Goal: Information Seeking & Learning: Learn about a topic

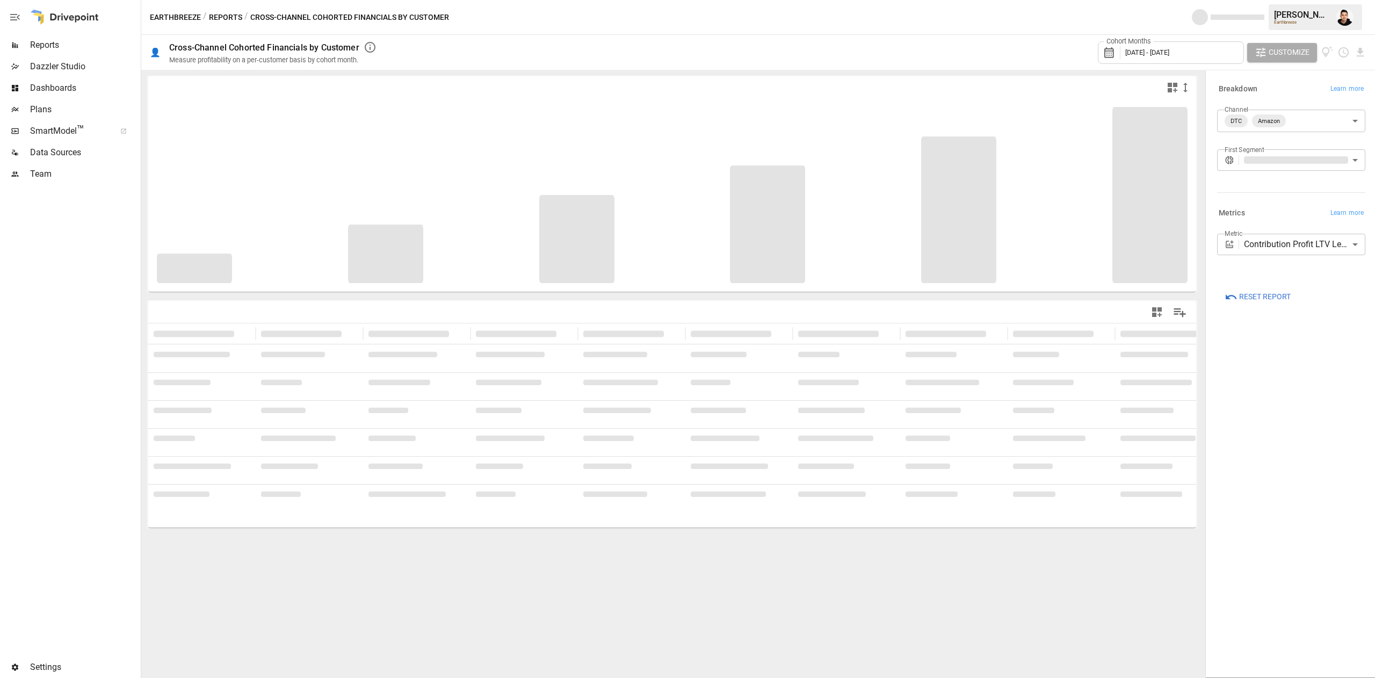
click at [54, 40] on span "Reports" at bounding box center [84, 45] width 109 height 13
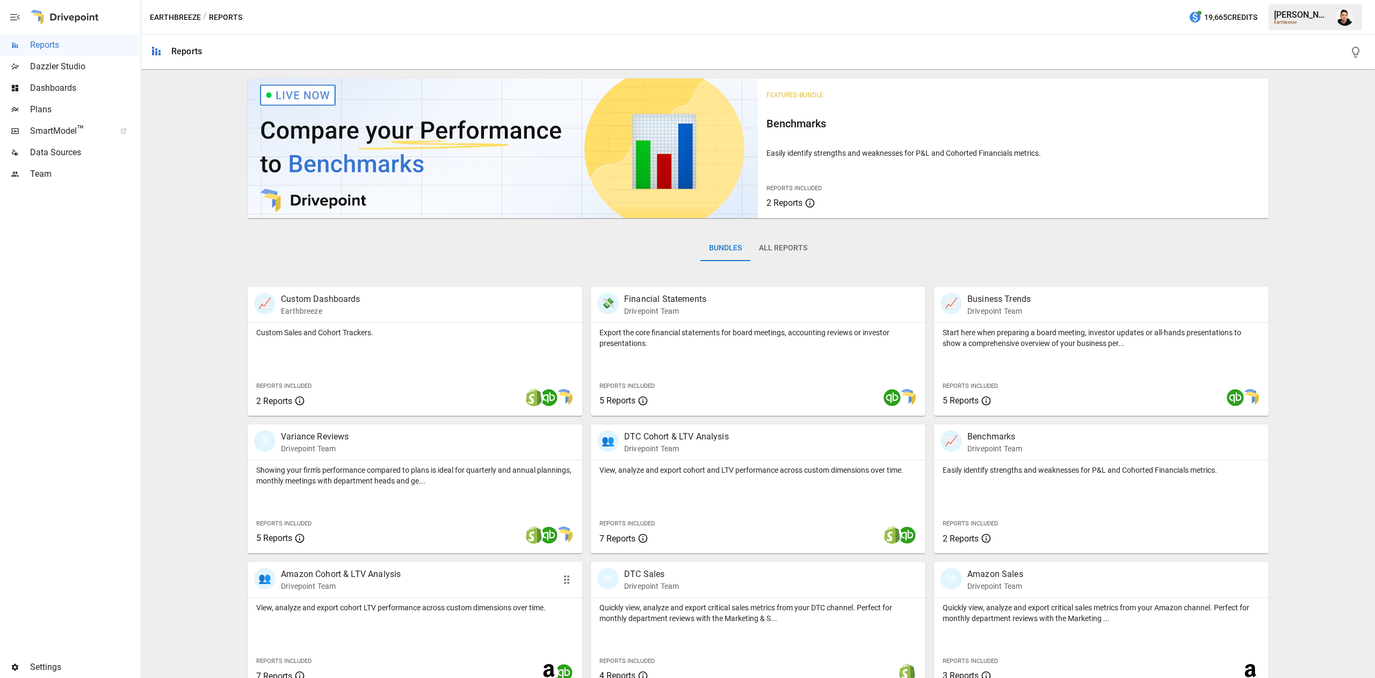
click at [456, 638] on div "View, analyze and export cohort LTV performance across custom dimensions over t…" at bounding box center [415, 644] width 335 height 93
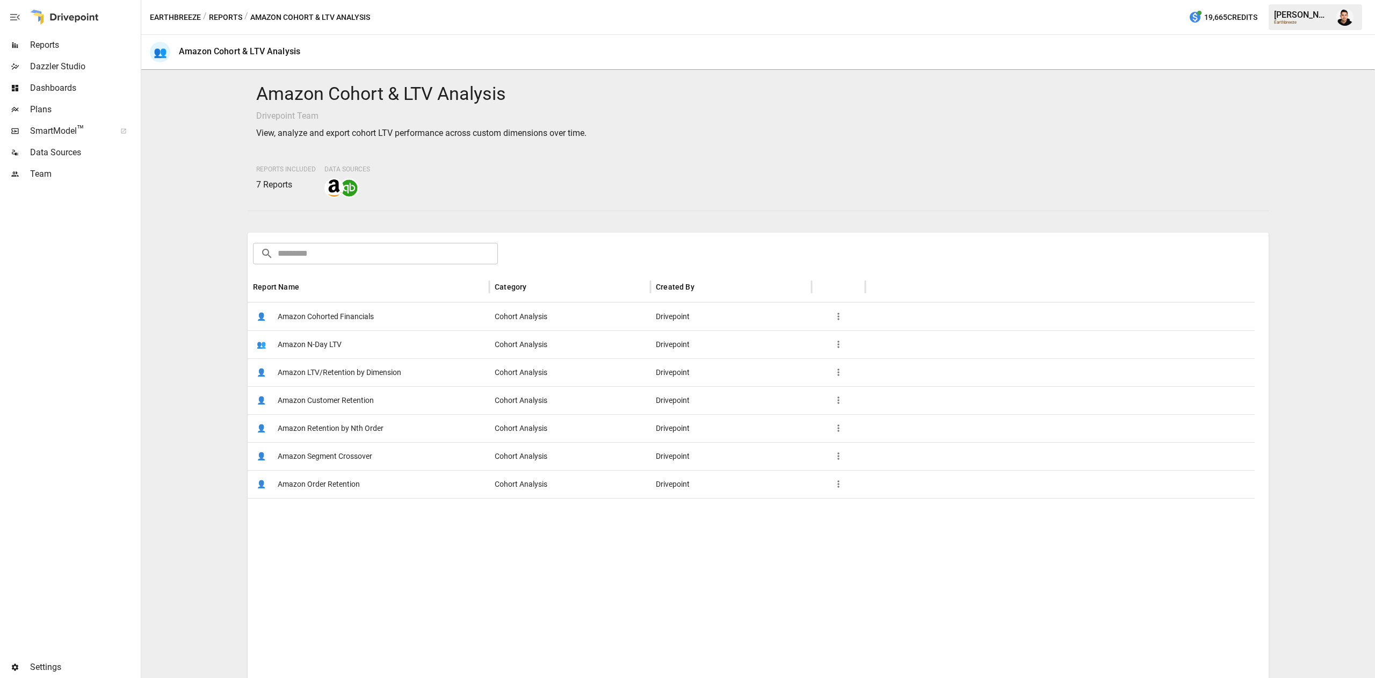
click at [374, 401] on div "👤 Amazon Customer Retention" at bounding box center [369, 400] width 242 height 28
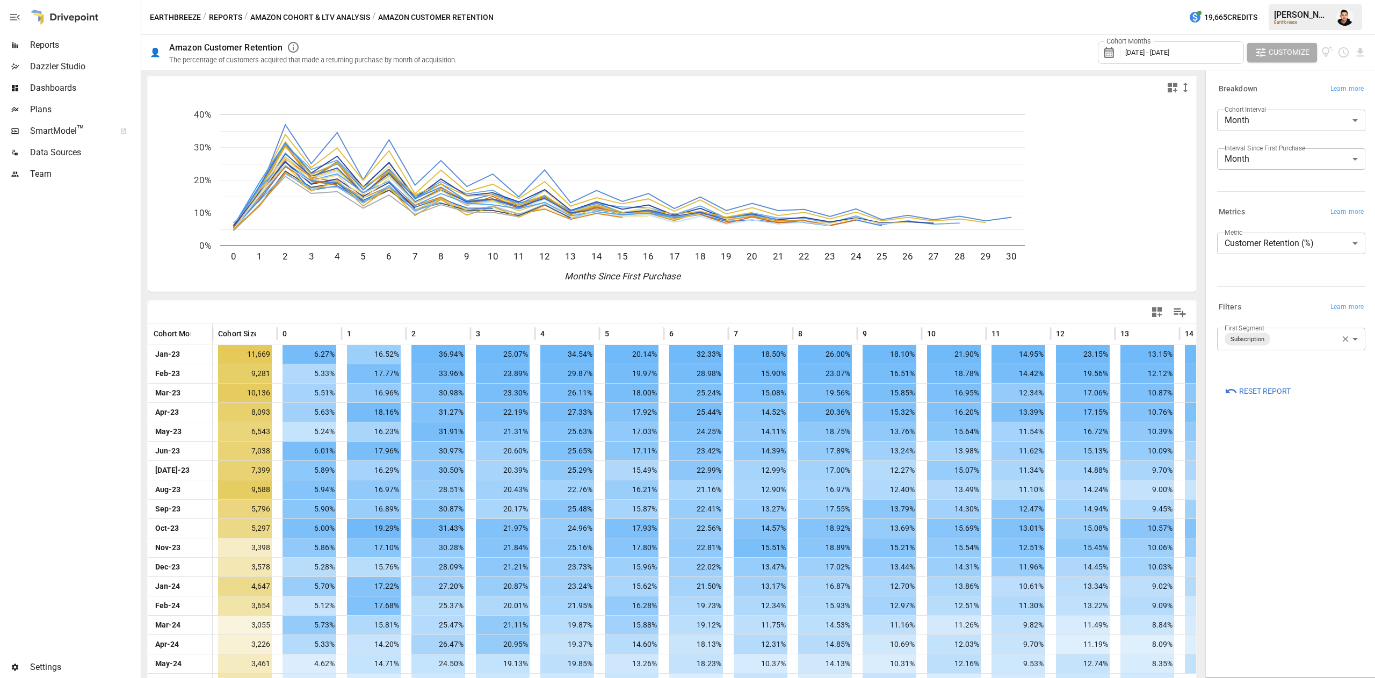
click at [1185, 45] on div "Cohort Months January 2023 - May 2025" at bounding box center [1171, 52] width 146 height 23
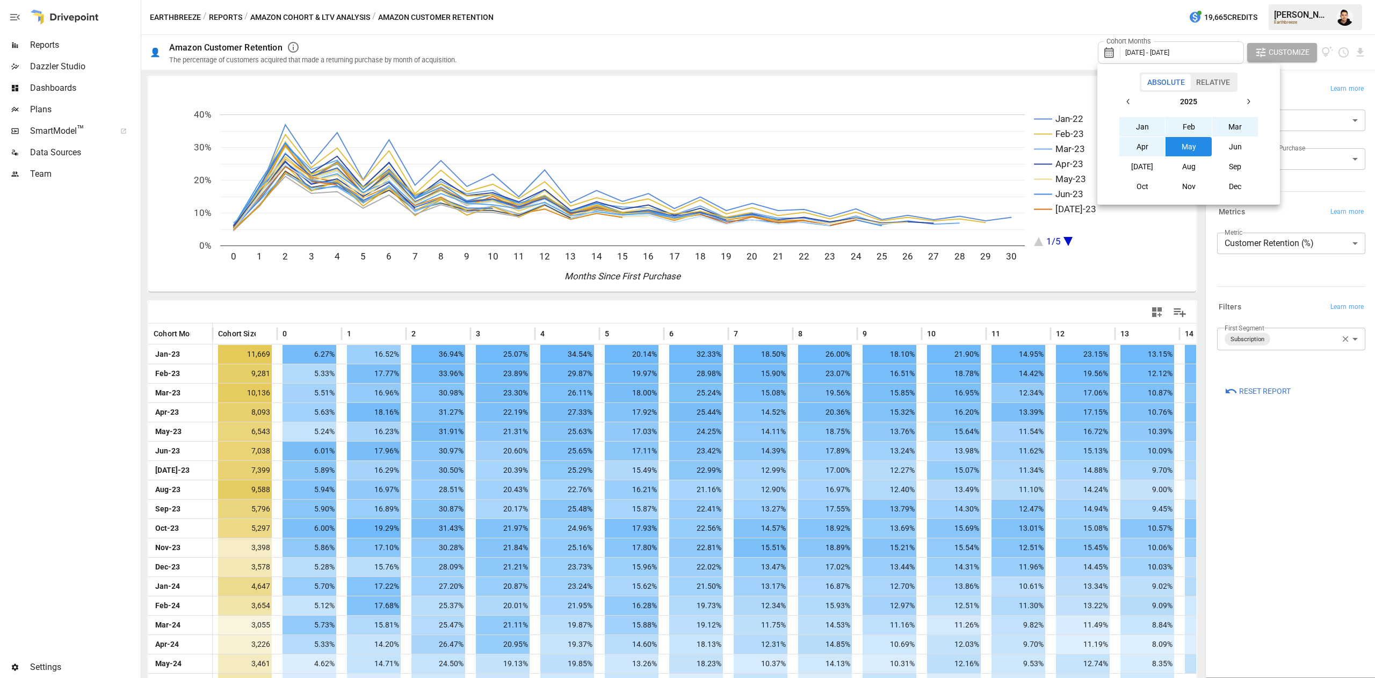
click at [1129, 101] on icon "button" at bounding box center [1128, 101] width 9 height 9
click at [1132, 119] on button "Jan" at bounding box center [1143, 126] width 46 height 19
click at [1250, 99] on icon "button" at bounding box center [1248, 101] width 9 height 9
click at [1144, 168] on button "Jul" at bounding box center [1143, 166] width 46 height 19
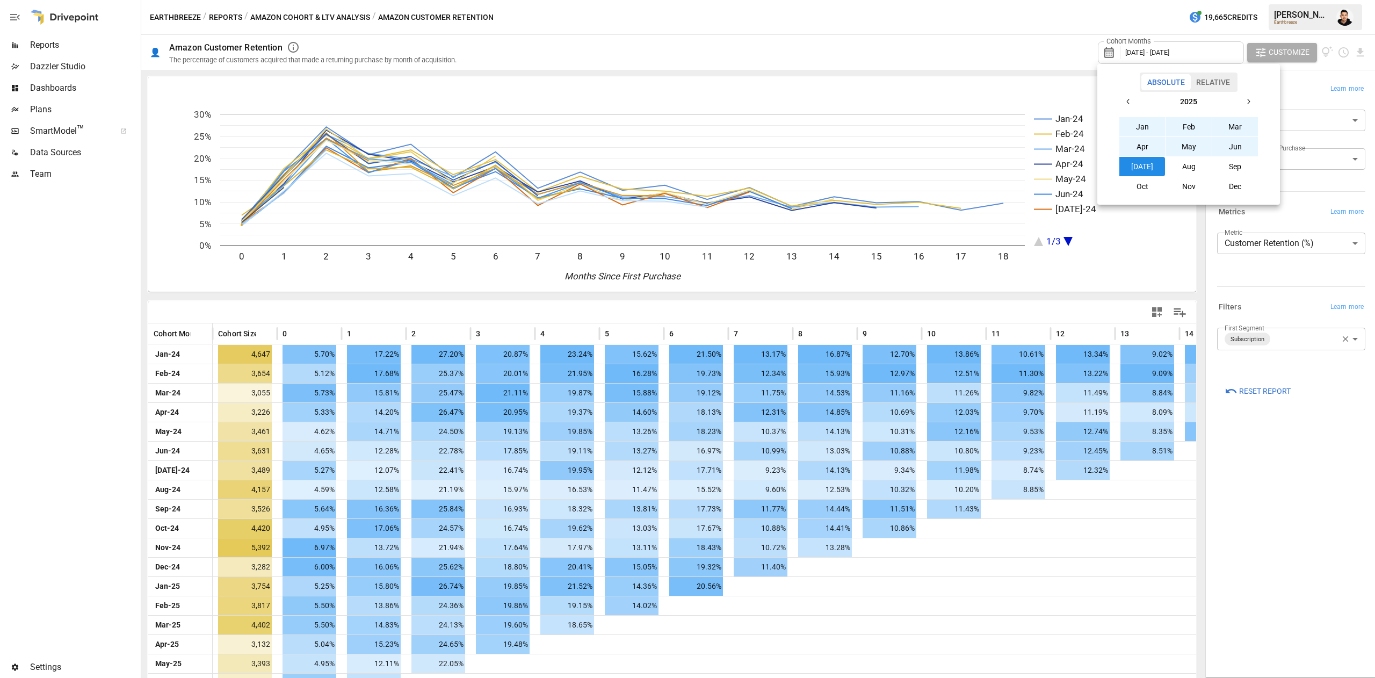
click at [1111, 522] on div at bounding box center [687, 339] width 1375 height 678
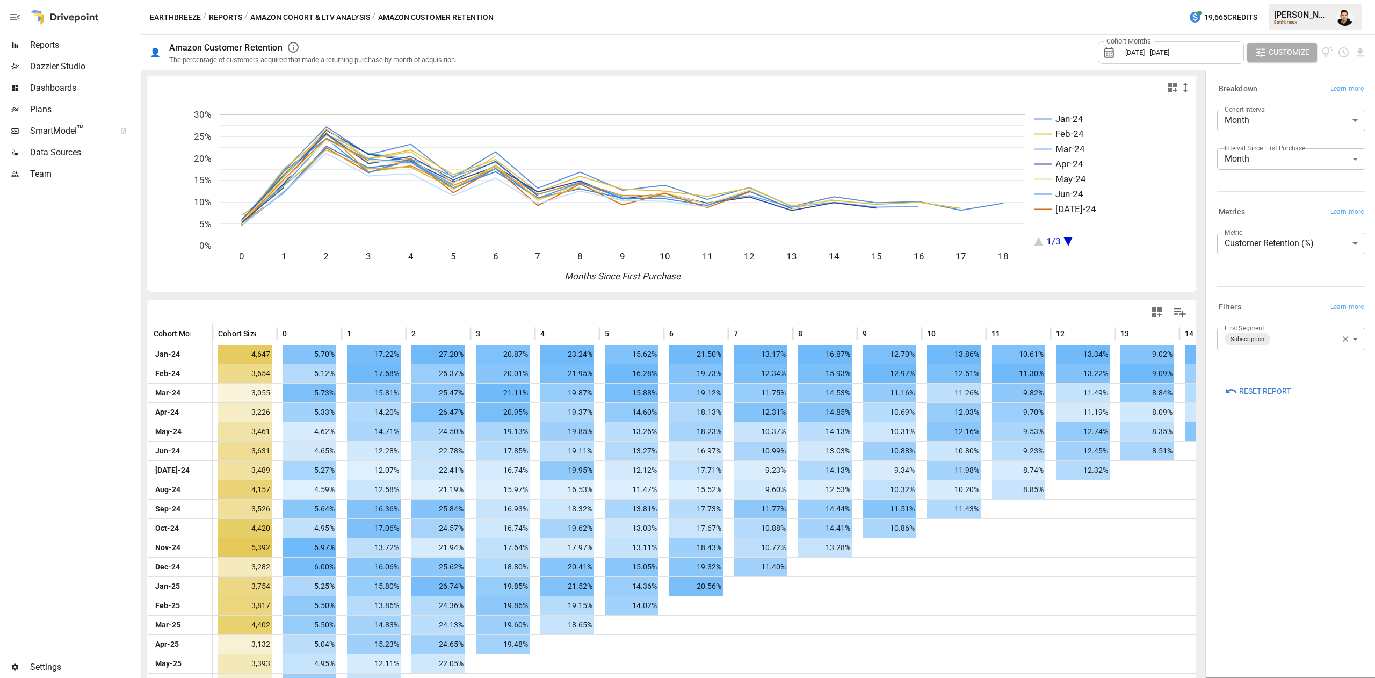
scroll to position [56, 0]
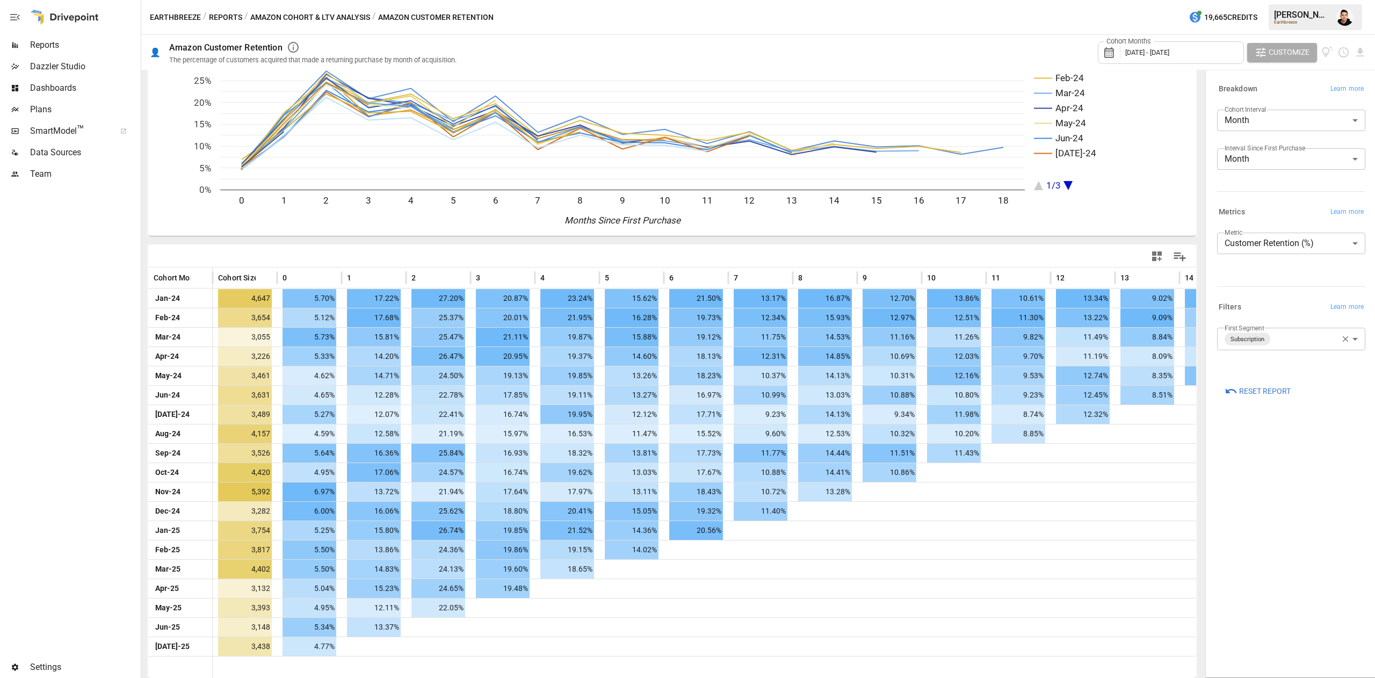
click at [1357, 559] on div "**********" at bounding box center [1291, 374] width 165 height 602
click at [1274, 0] on body "Reports Dazzler Studio Dashboards Plans SmartModel ™ Data Sources Team Settings…" at bounding box center [687, 0] width 1375 height 0
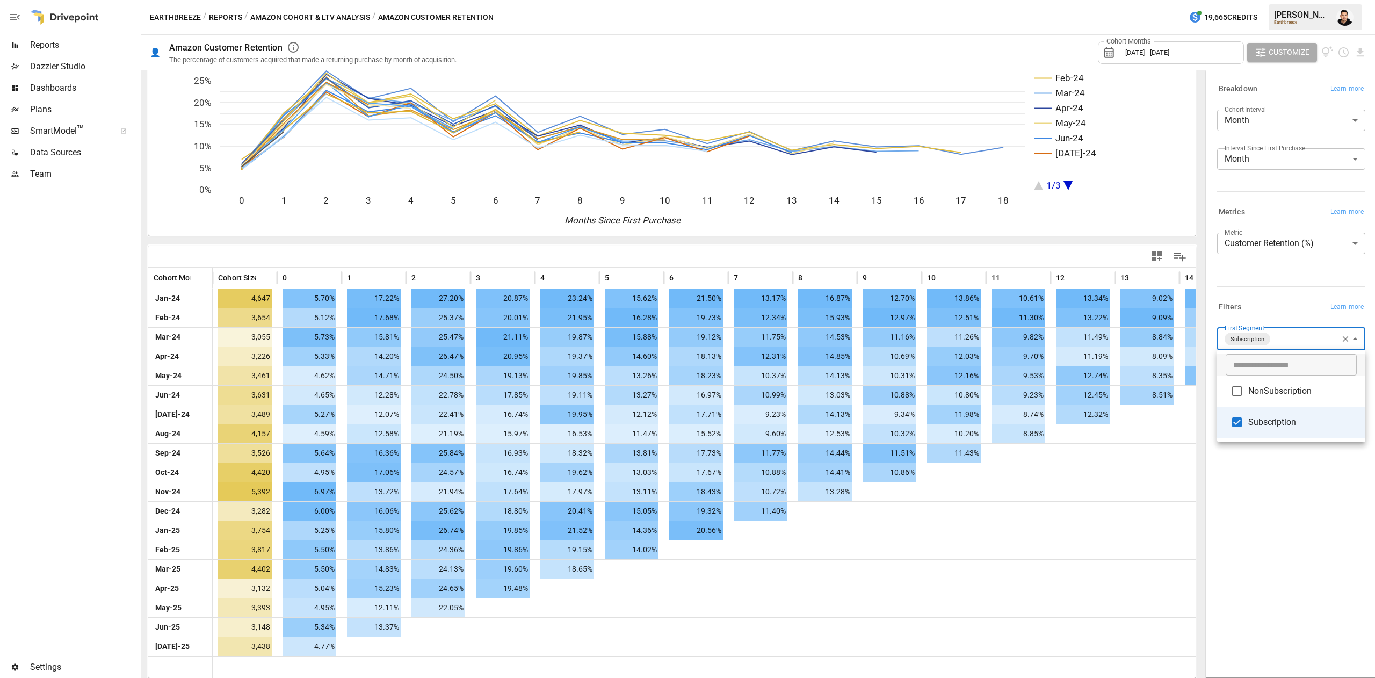
click at [1291, 298] on div at bounding box center [687, 339] width 1375 height 678
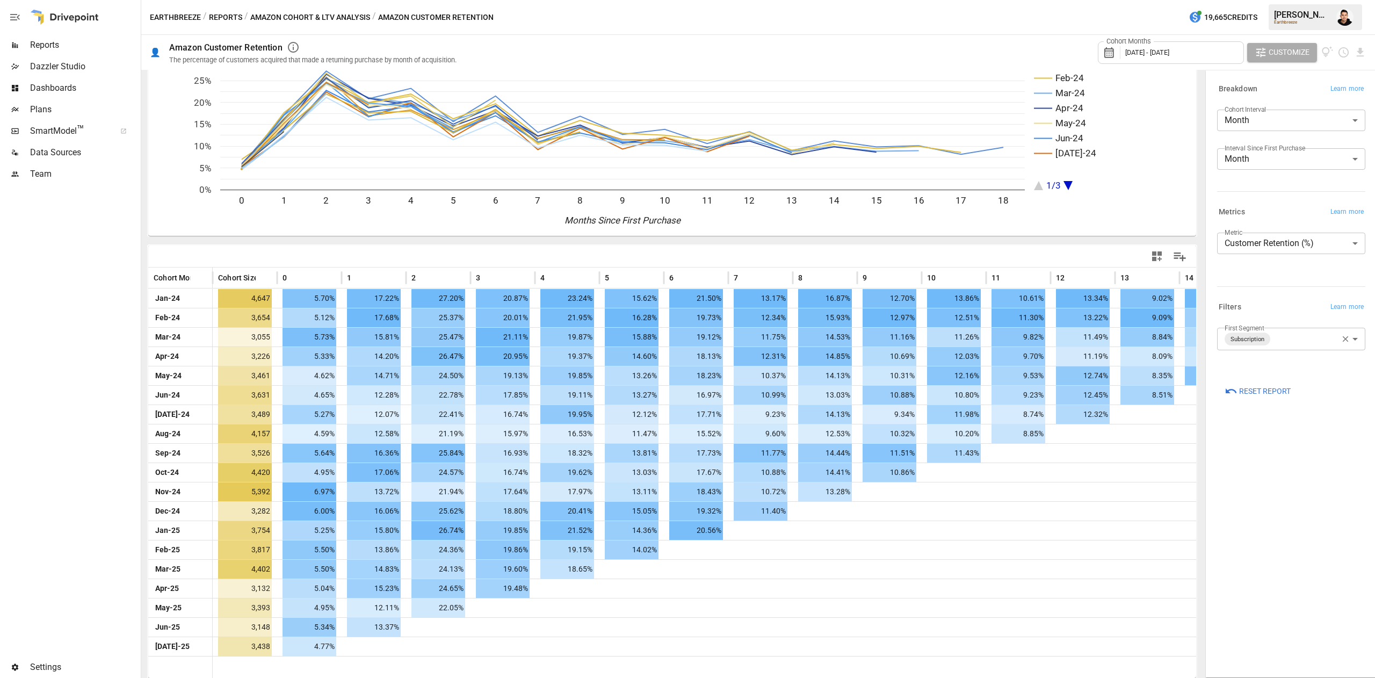
click at [1276, 351] on div "**********" at bounding box center [1289, 340] width 153 height 35
click at [1290, 0] on body "Reports Dazzler Studio Dashboards Plans SmartModel ™ Data Sources Team Settings…" at bounding box center [687, 0] width 1375 height 0
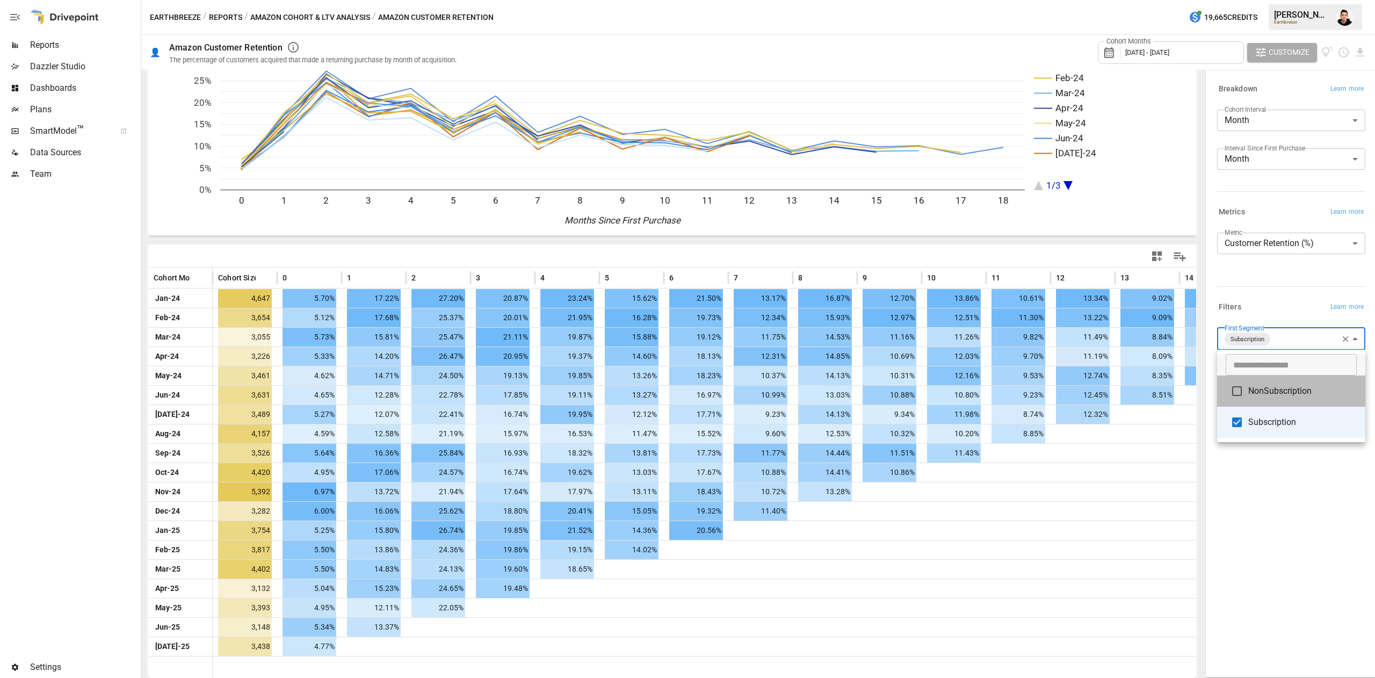
click at [1254, 395] on span "NonSubscription" at bounding box center [1303, 391] width 109 height 13
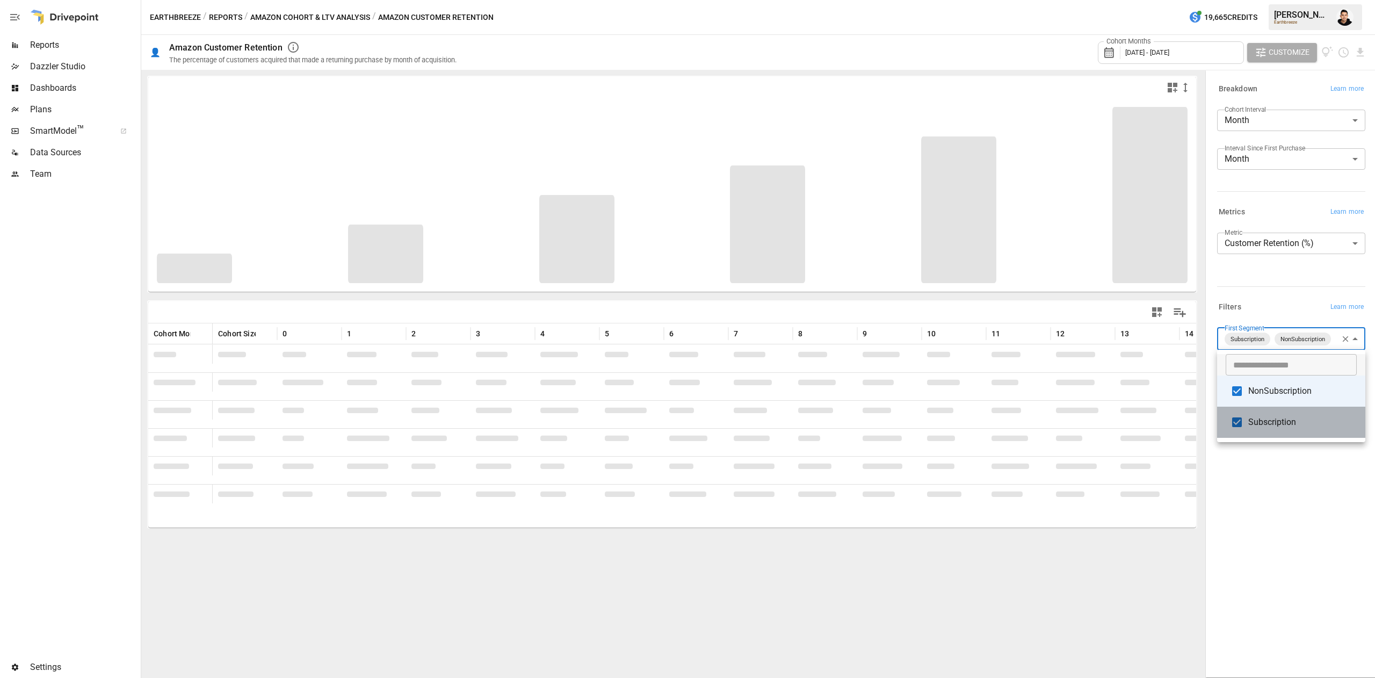
click at [1264, 423] on span "Subscription" at bounding box center [1303, 422] width 109 height 13
type input "**********"
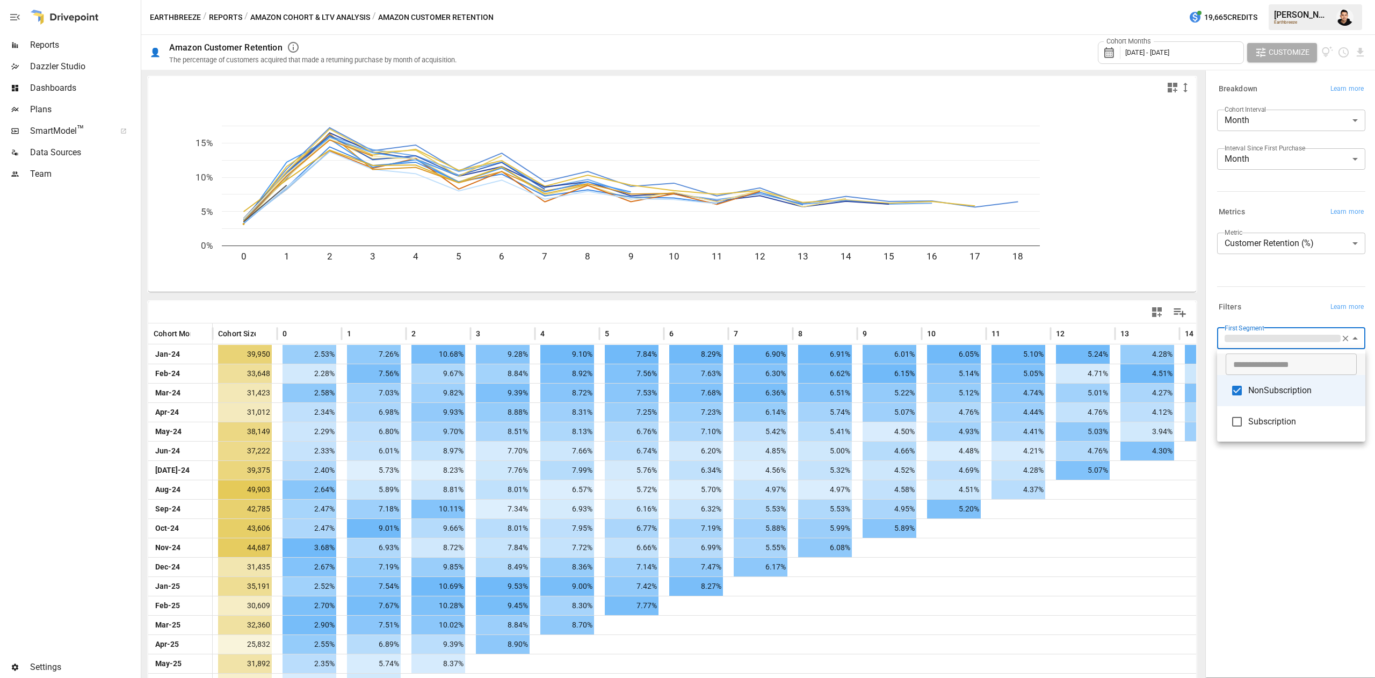
click at [1267, 579] on div at bounding box center [687, 339] width 1375 height 678
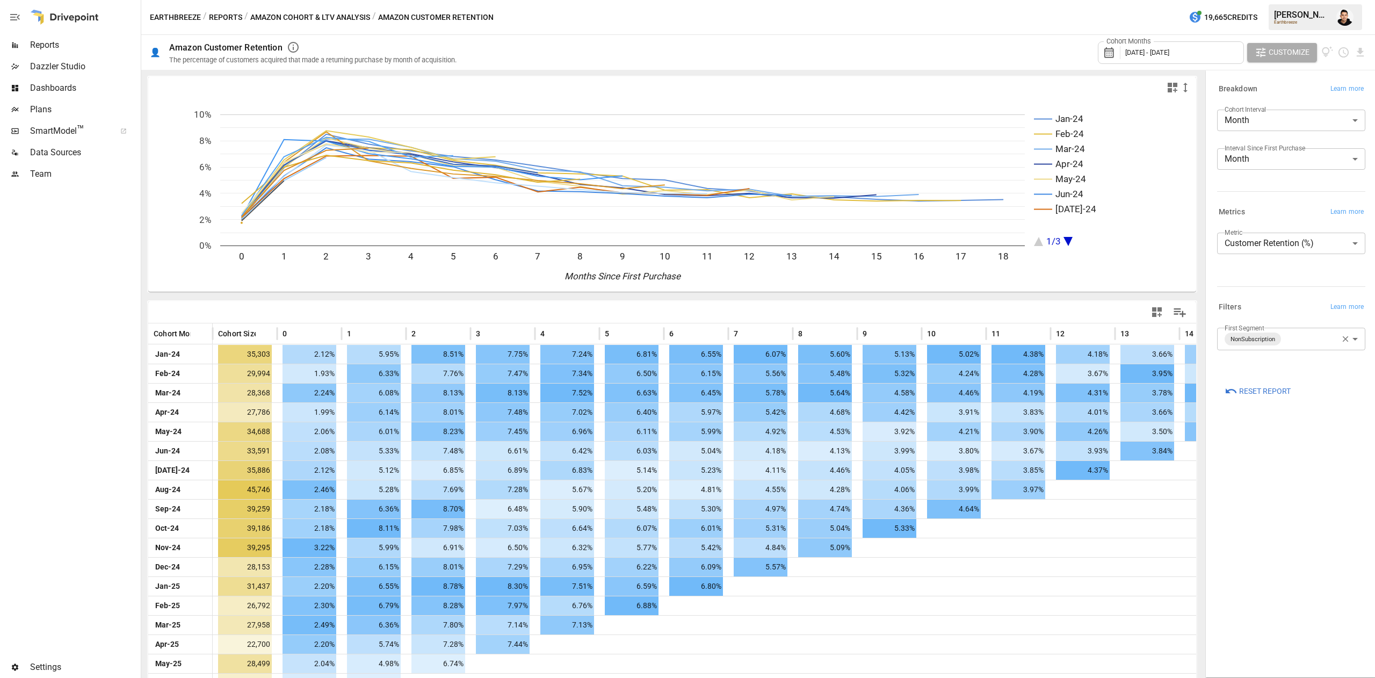
click at [1300, 542] on div "**********" at bounding box center [1291, 374] width 165 height 602
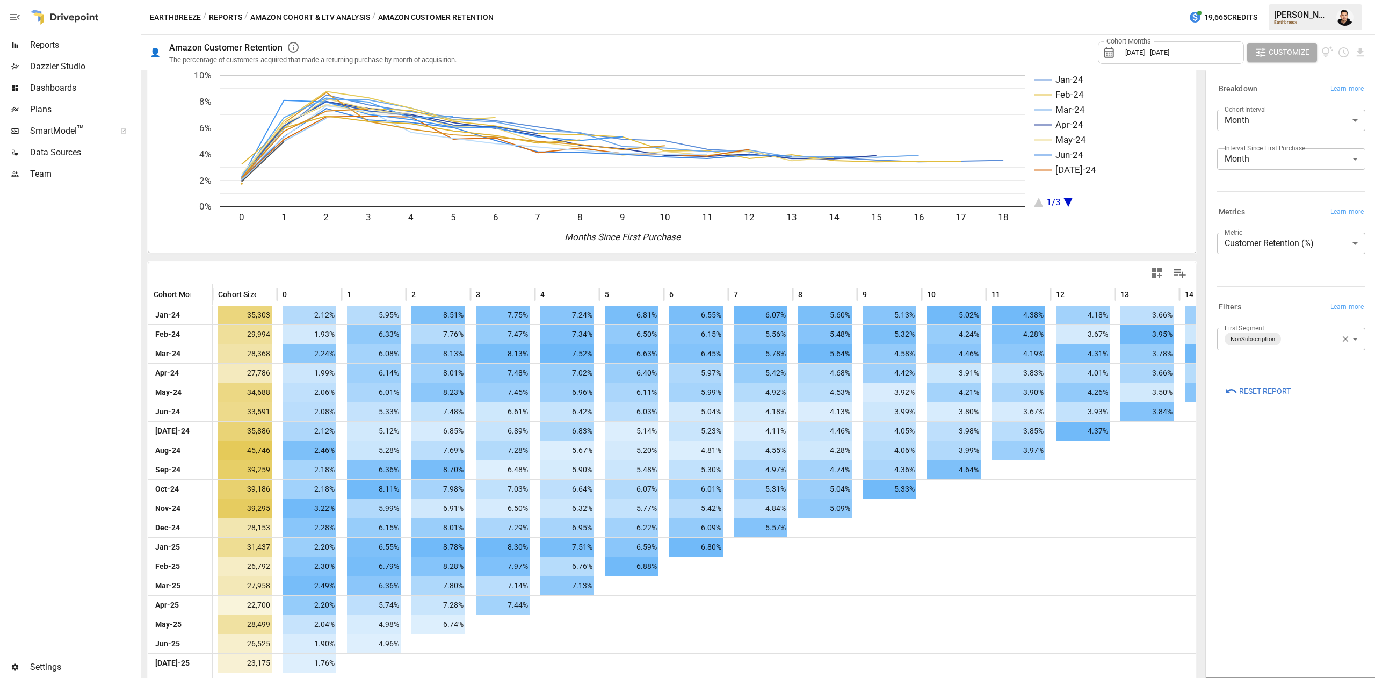
scroll to position [56, 0]
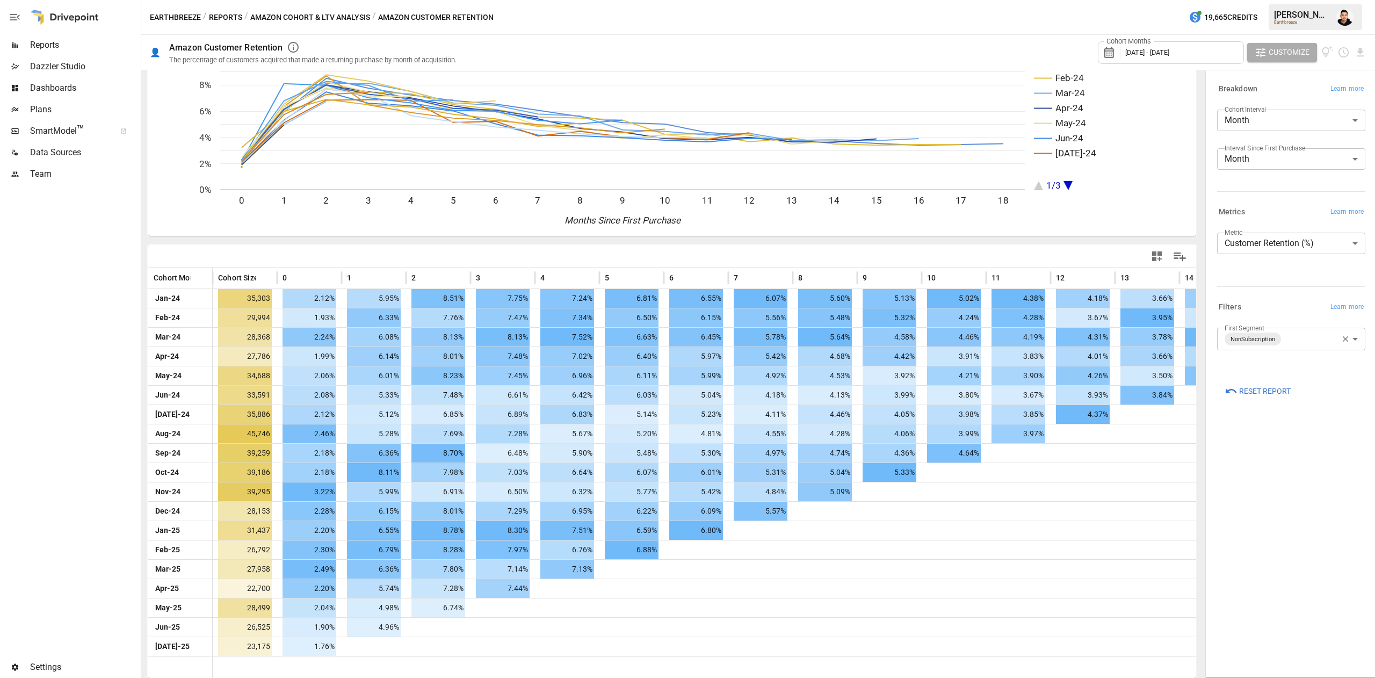
click at [1286, 489] on div "**********" at bounding box center [1291, 374] width 165 height 602
click at [314, 13] on button "Amazon Cohort & LTV Analysis" at bounding box center [310, 17] width 120 height 13
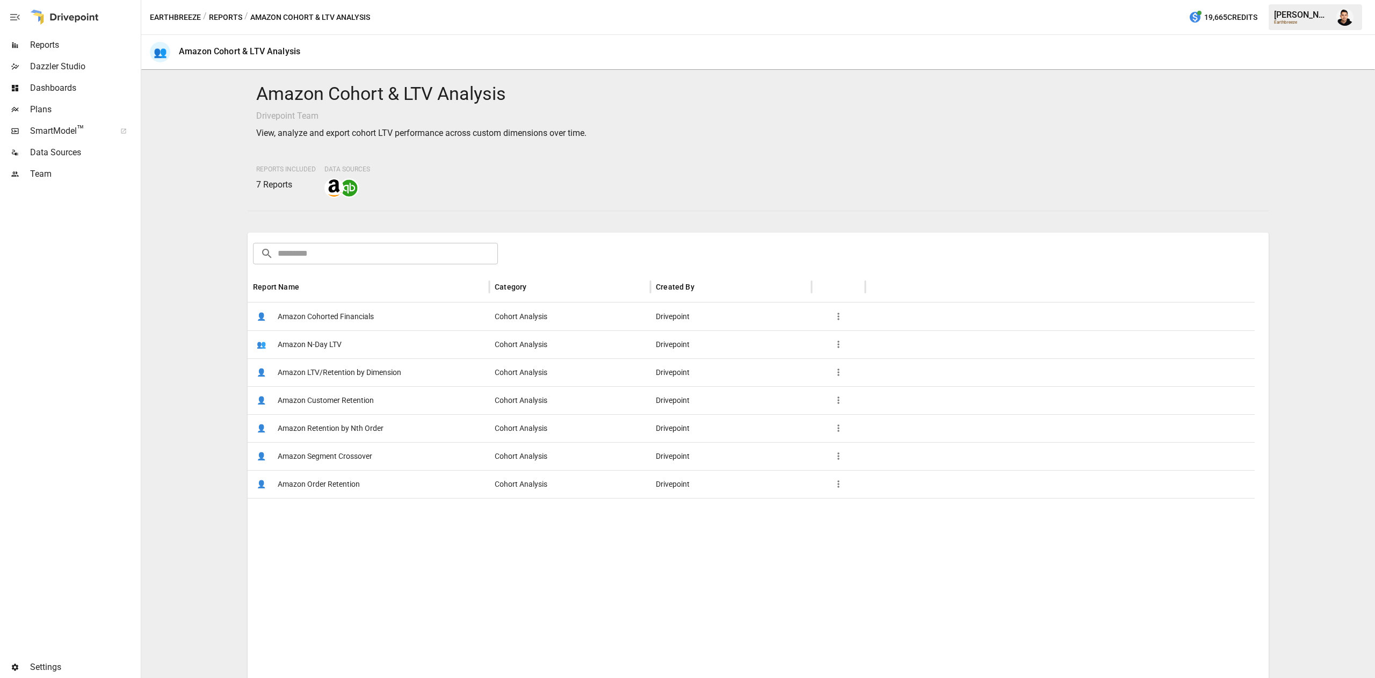
click at [233, 11] on button "Reports" at bounding box center [225, 17] width 33 height 13
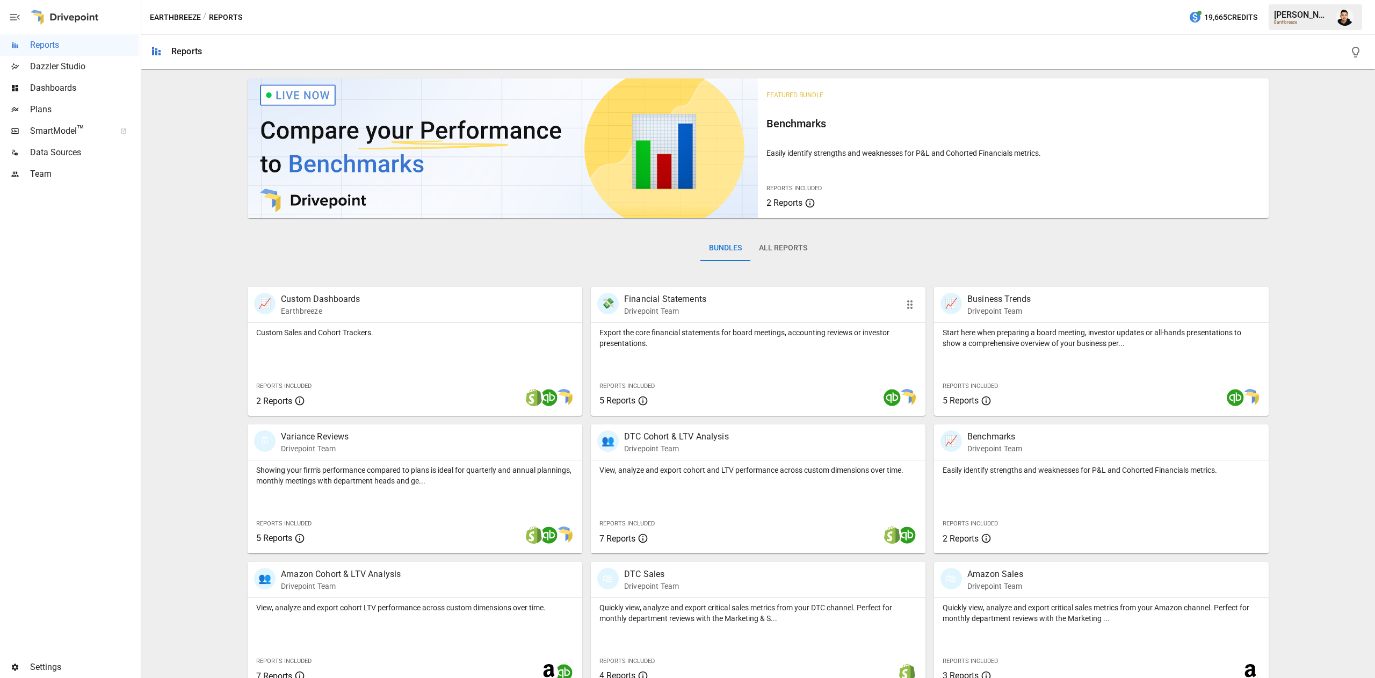
scroll to position [17, 0]
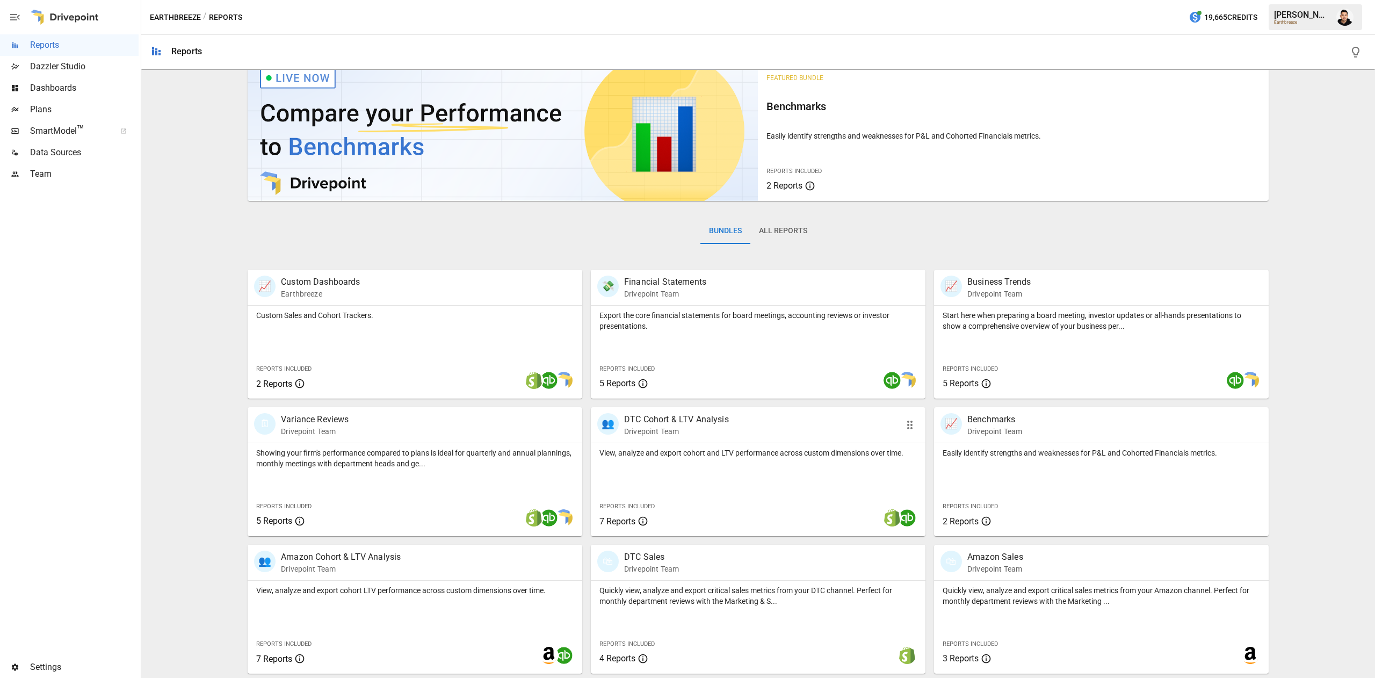
click at [798, 494] on div "View, analyze and export cohort and LTV performance across custom dimensions ov…" at bounding box center [758, 489] width 335 height 93
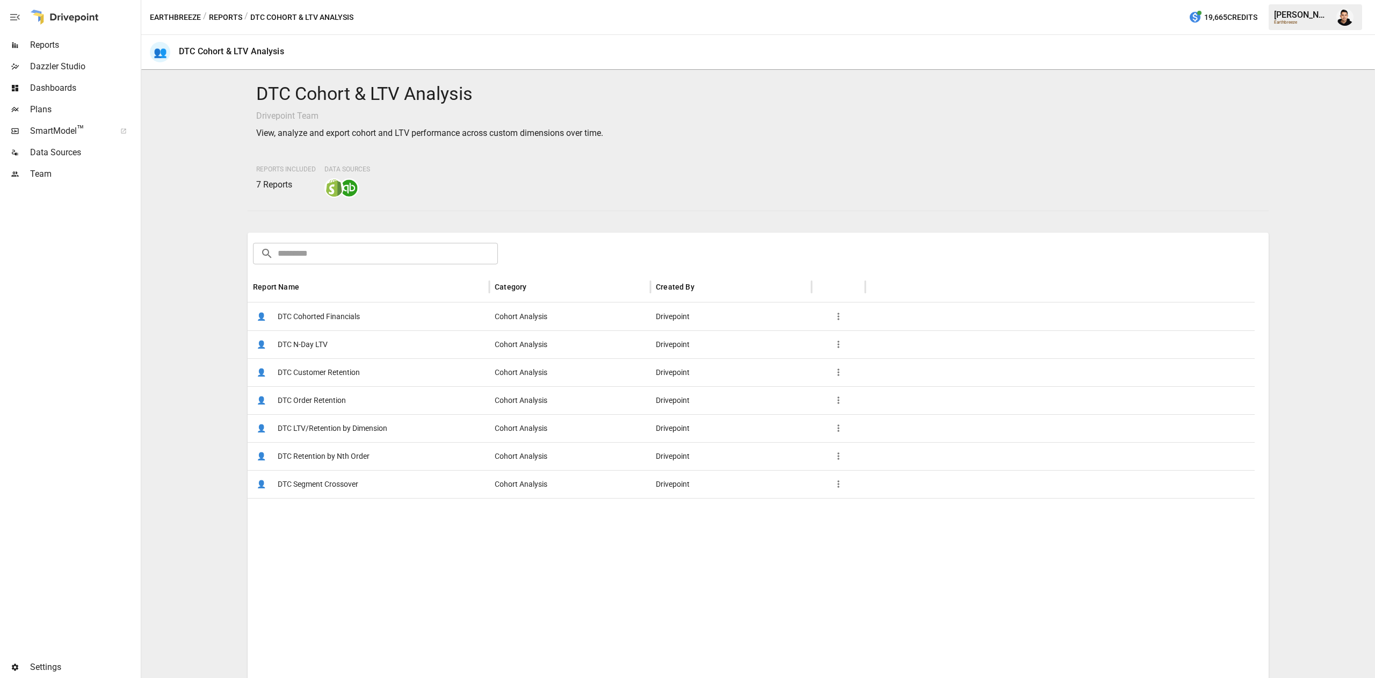
click at [345, 377] on span "DTC Customer Retention" at bounding box center [319, 372] width 82 height 27
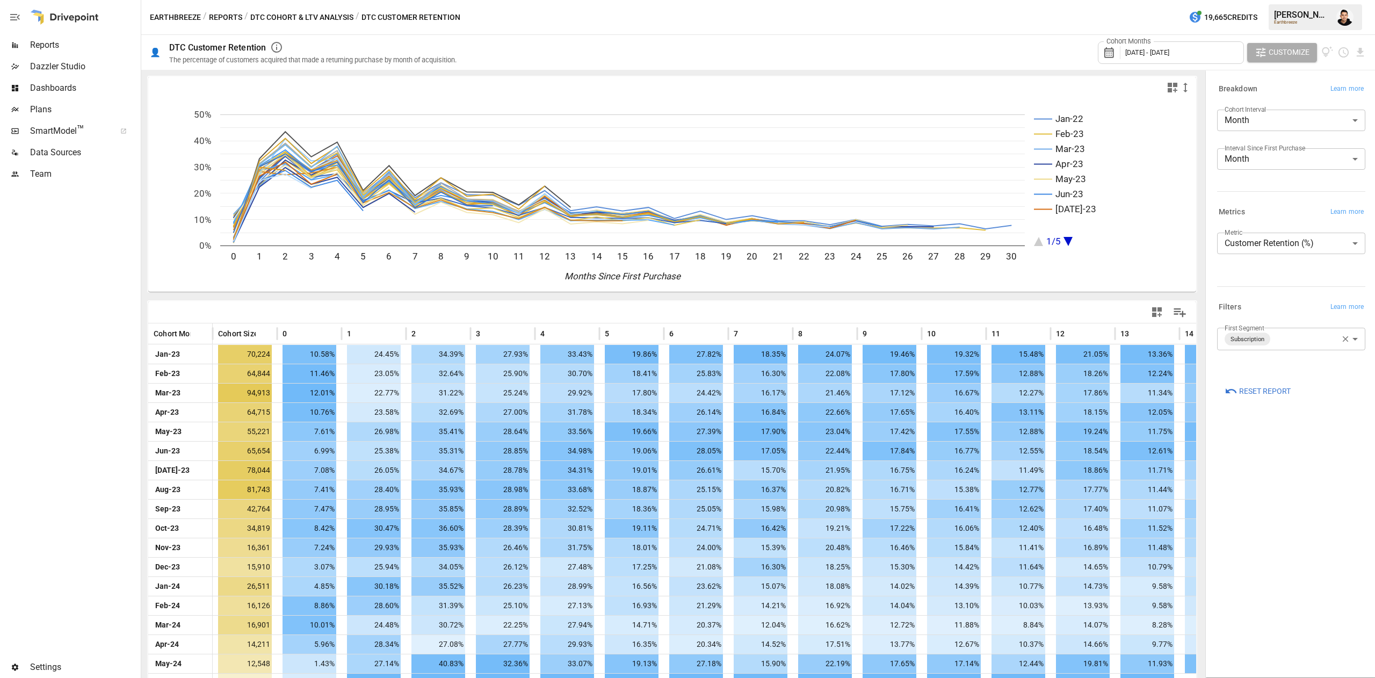
scroll to position [249, 0]
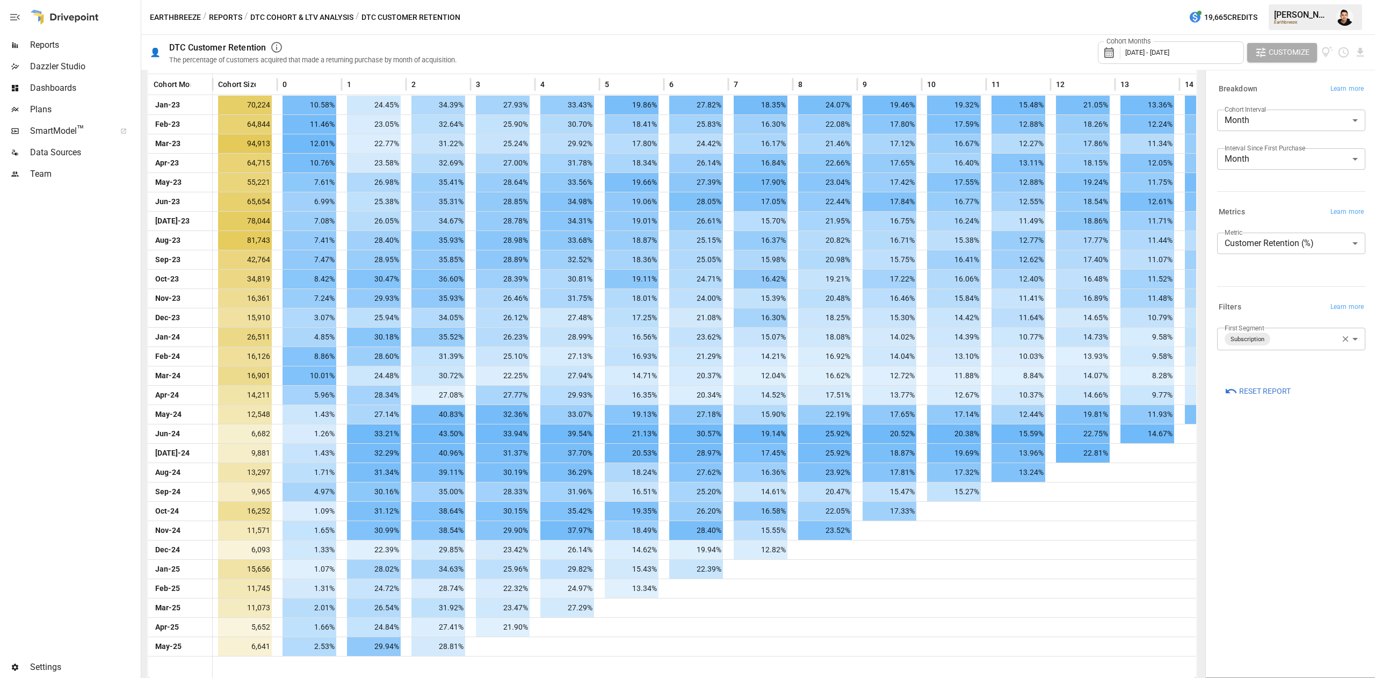
click at [1192, 58] on div "Cohort Months January 2023 - May 2025" at bounding box center [1171, 52] width 146 height 23
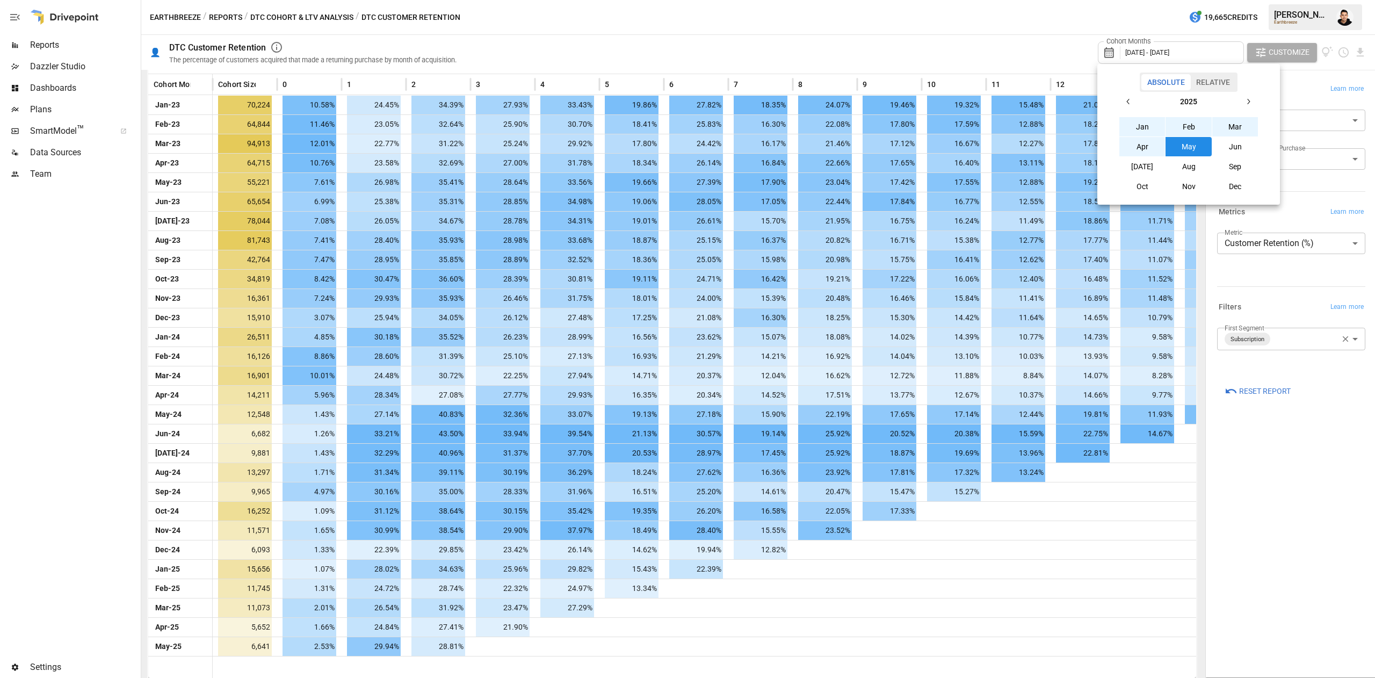
click at [1254, 101] on button "button" at bounding box center [1248, 101] width 19 height 19
click at [1131, 107] on button "button" at bounding box center [1128, 101] width 19 height 19
click at [1131, 122] on button "Jan" at bounding box center [1143, 126] width 46 height 19
click at [1247, 100] on icon "button" at bounding box center [1248, 101] width 9 height 9
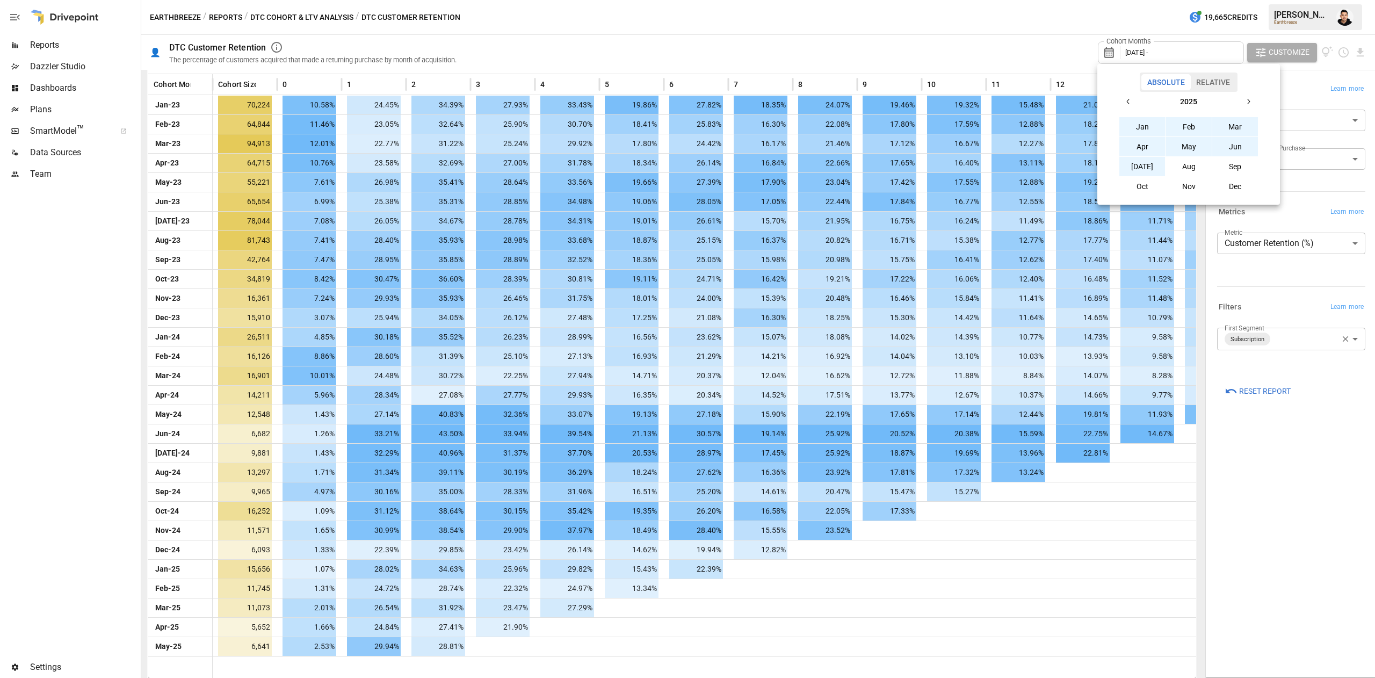
click at [1155, 170] on button "Jul" at bounding box center [1143, 166] width 46 height 19
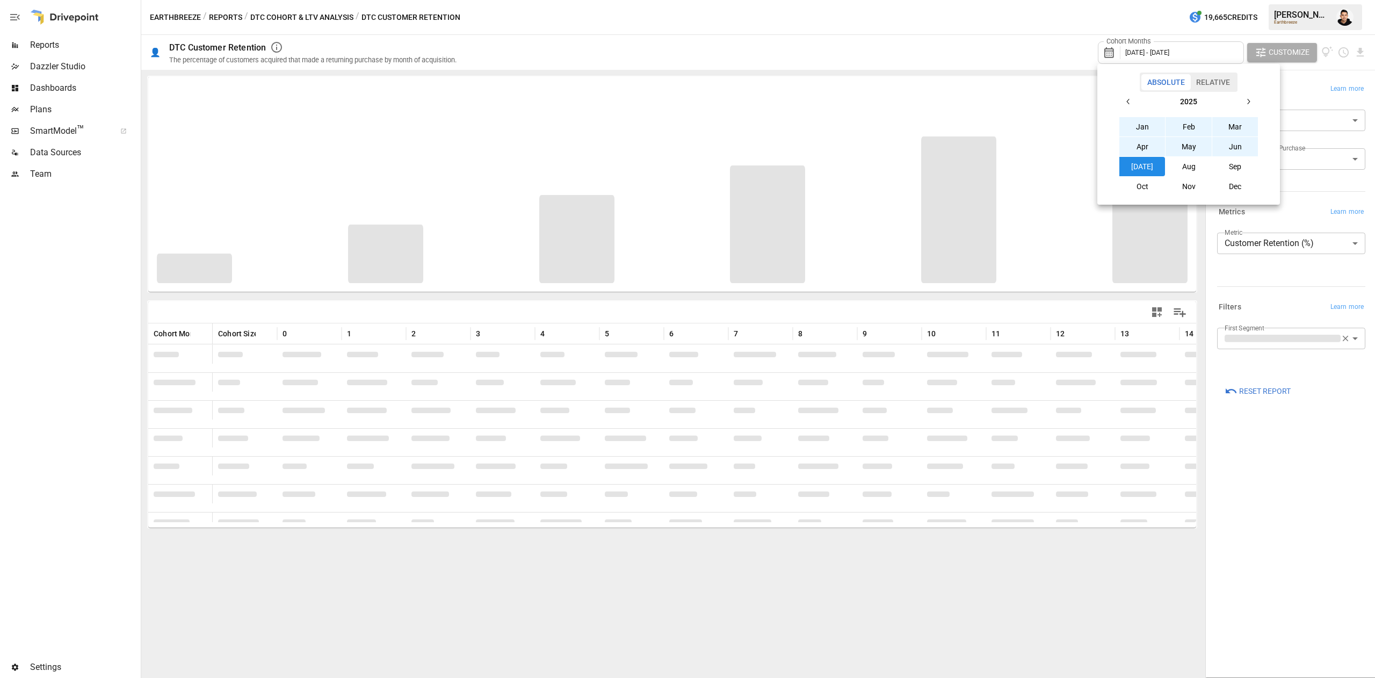
click at [983, 30] on div at bounding box center [687, 339] width 1375 height 678
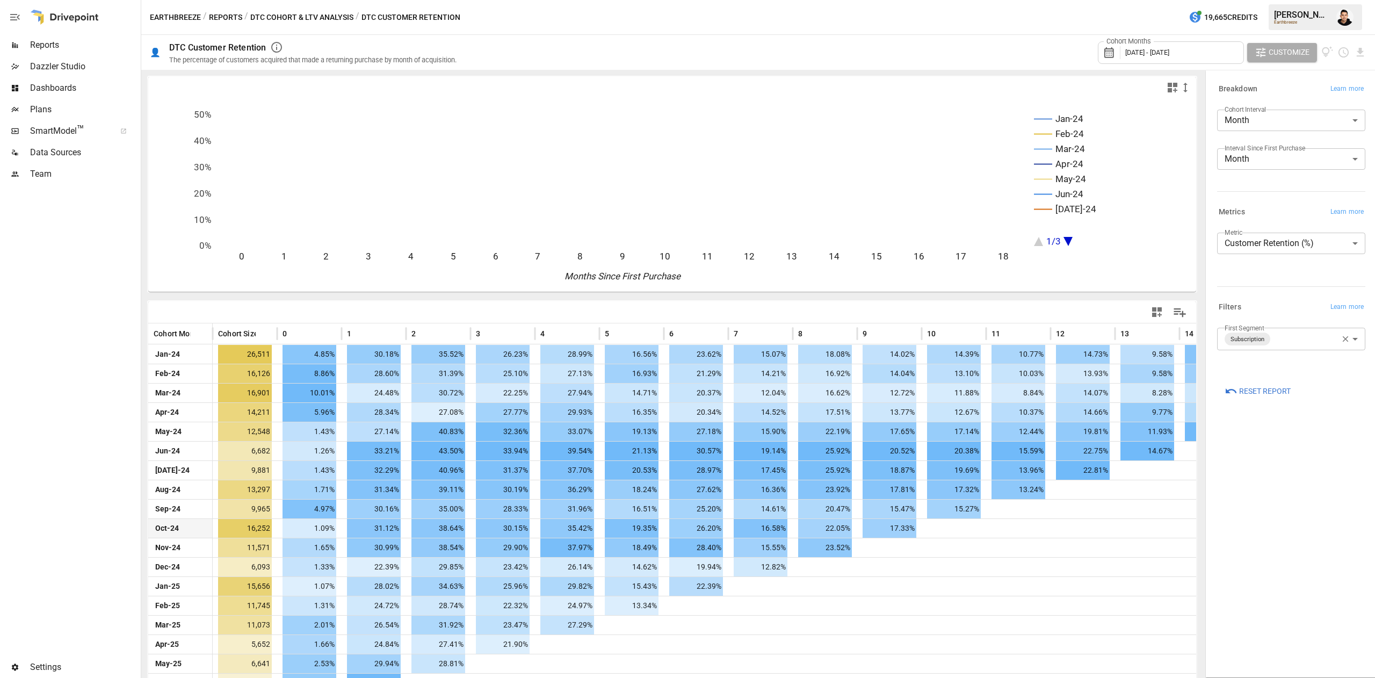
scroll to position [56, 0]
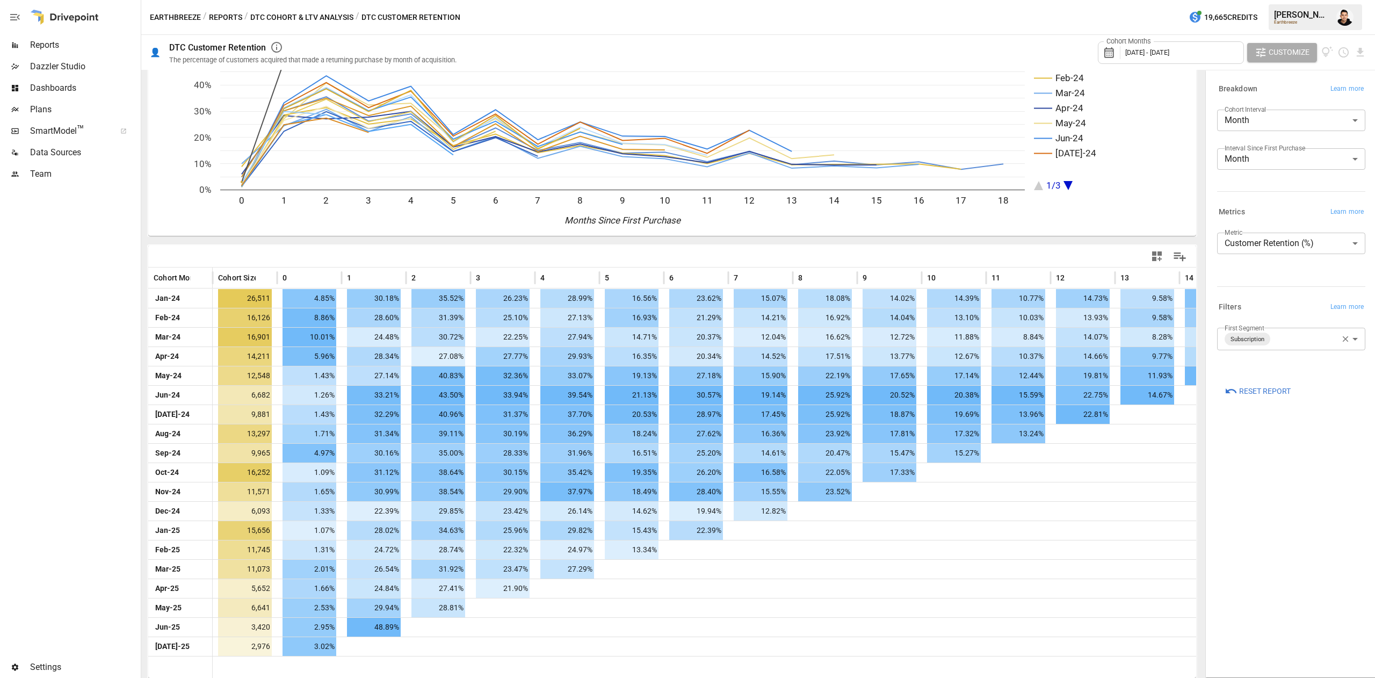
click at [1356, 517] on div "**********" at bounding box center [1291, 374] width 165 height 602
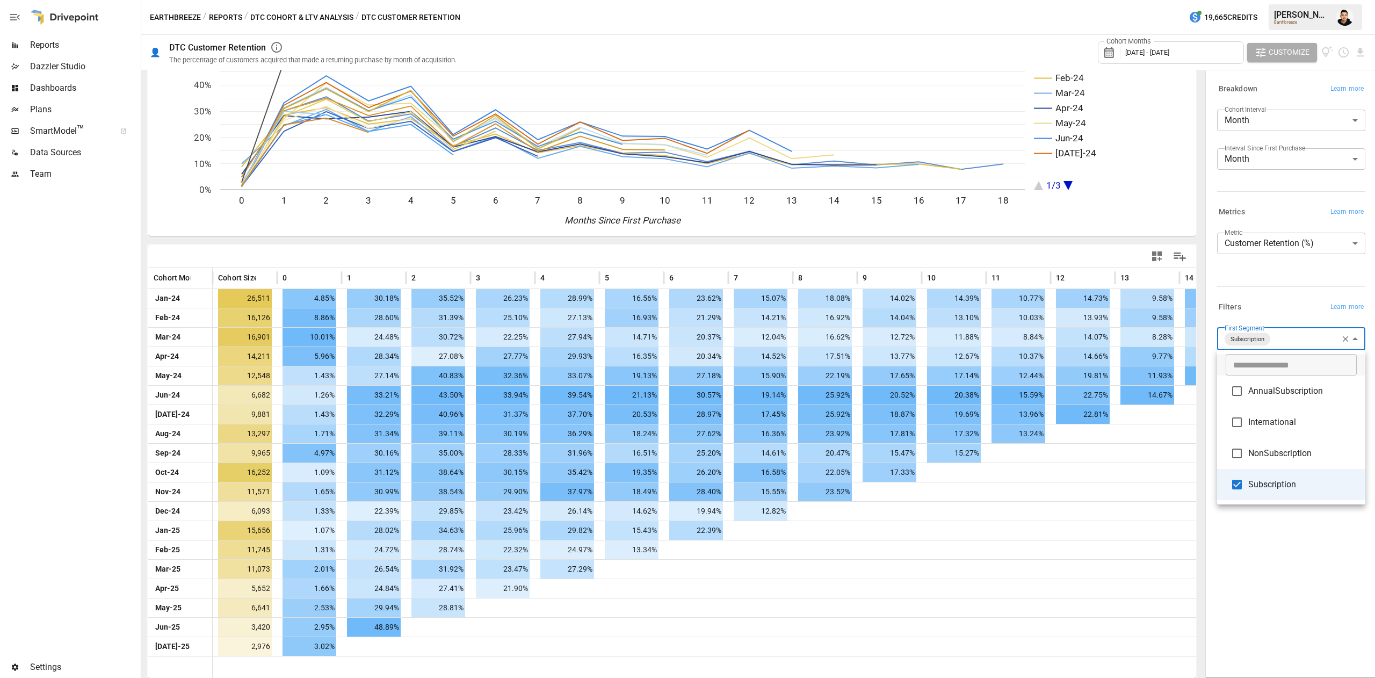
click at [1299, 0] on body "Reports Dazzler Studio Dashboards Plans SmartModel ™ Data Sources Team Settings…" at bounding box center [687, 0] width 1375 height 0
click at [1261, 388] on span "AnnualSubscription" at bounding box center [1303, 391] width 109 height 13
click at [1268, 491] on li "Subscription" at bounding box center [1291, 484] width 148 height 31
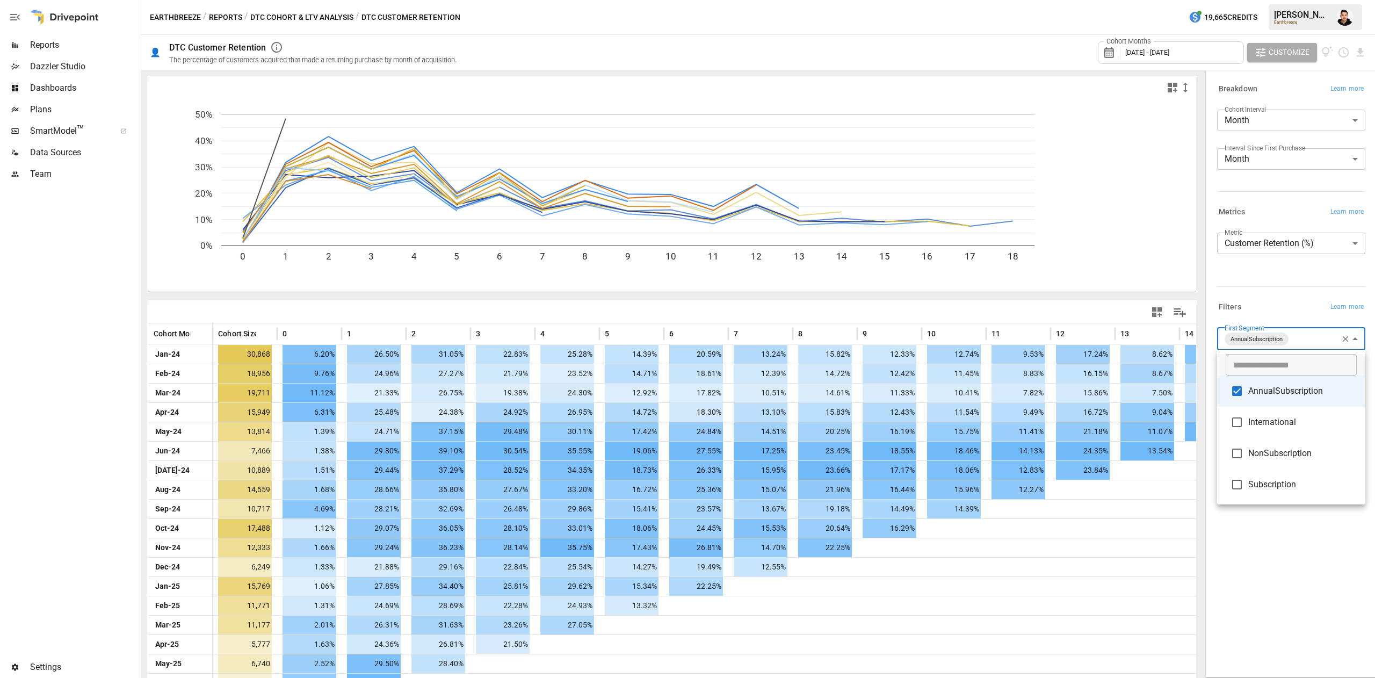
click at [1261, 542] on div at bounding box center [687, 339] width 1375 height 678
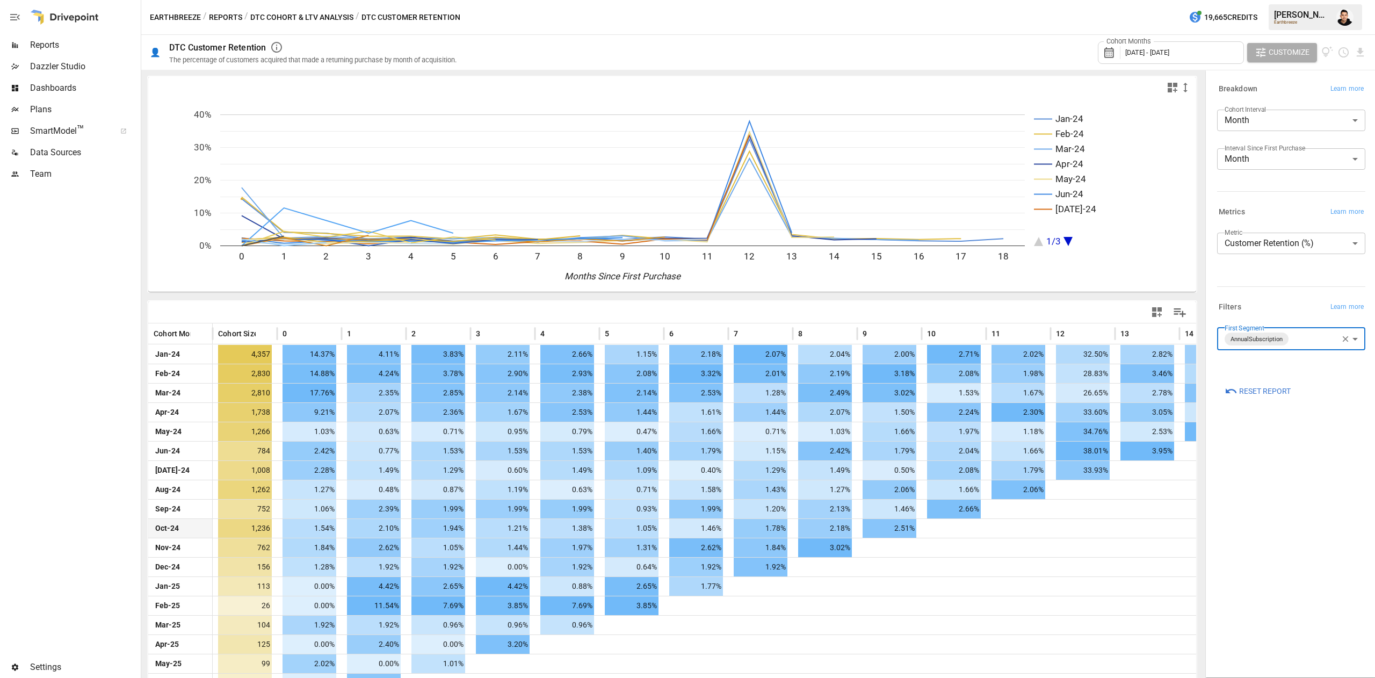
scroll to position [56, 0]
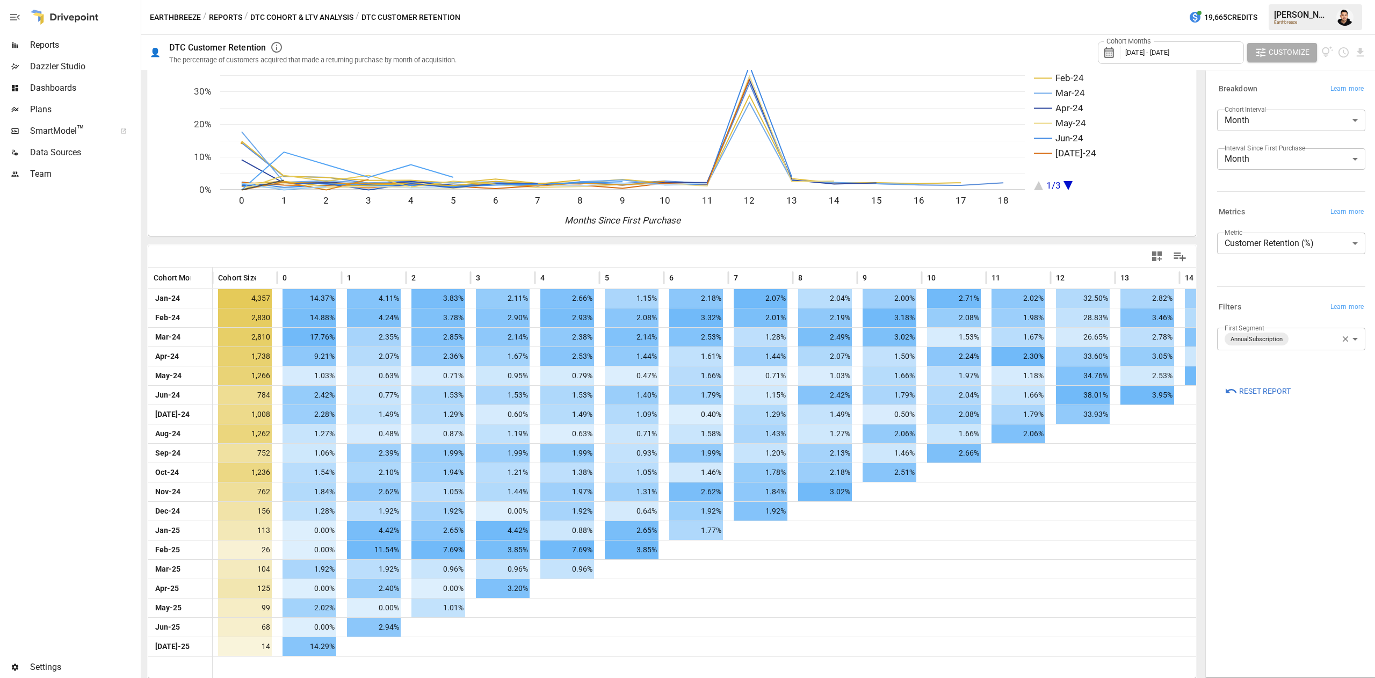
click at [1279, 525] on div "**********" at bounding box center [1291, 374] width 165 height 602
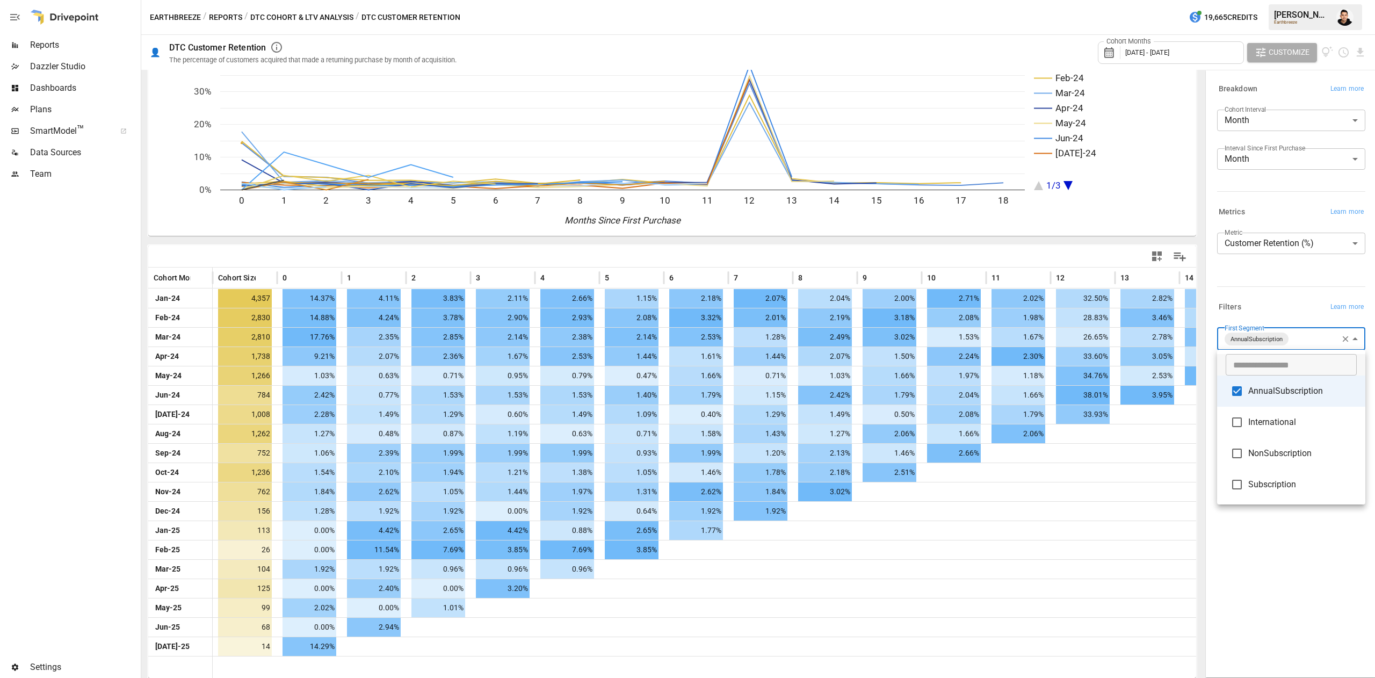
click at [1290, 0] on body "Reports Dazzler Studio Dashboards Plans SmartModel ™ Data Sources Team Settings…" at bounding box center [687, 0] width 1375 height 0
click at [1270, 454] on span "NonSubscription" at bounding box center [1303, 453] width 109 height 13
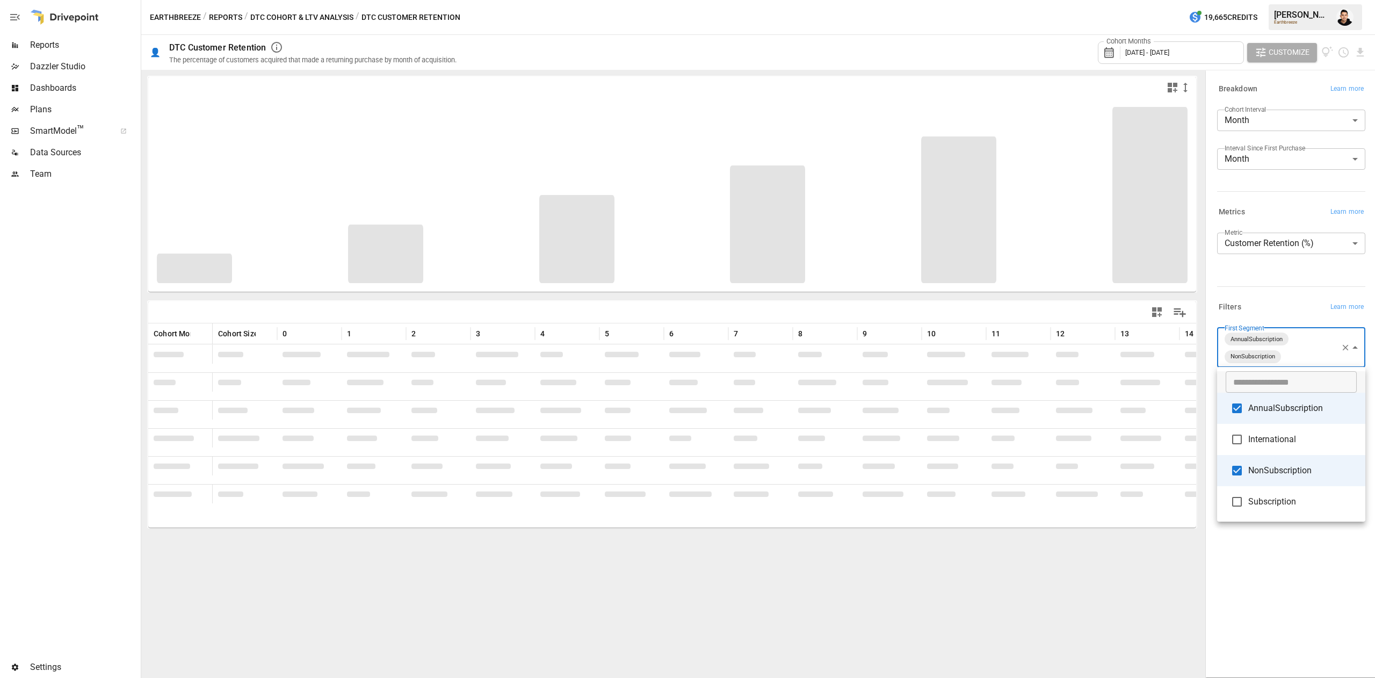
click at [1264, 403] on span "AnnualSubscription" at bounding box center [1303, 408] width 109 height 13
type input "**********"
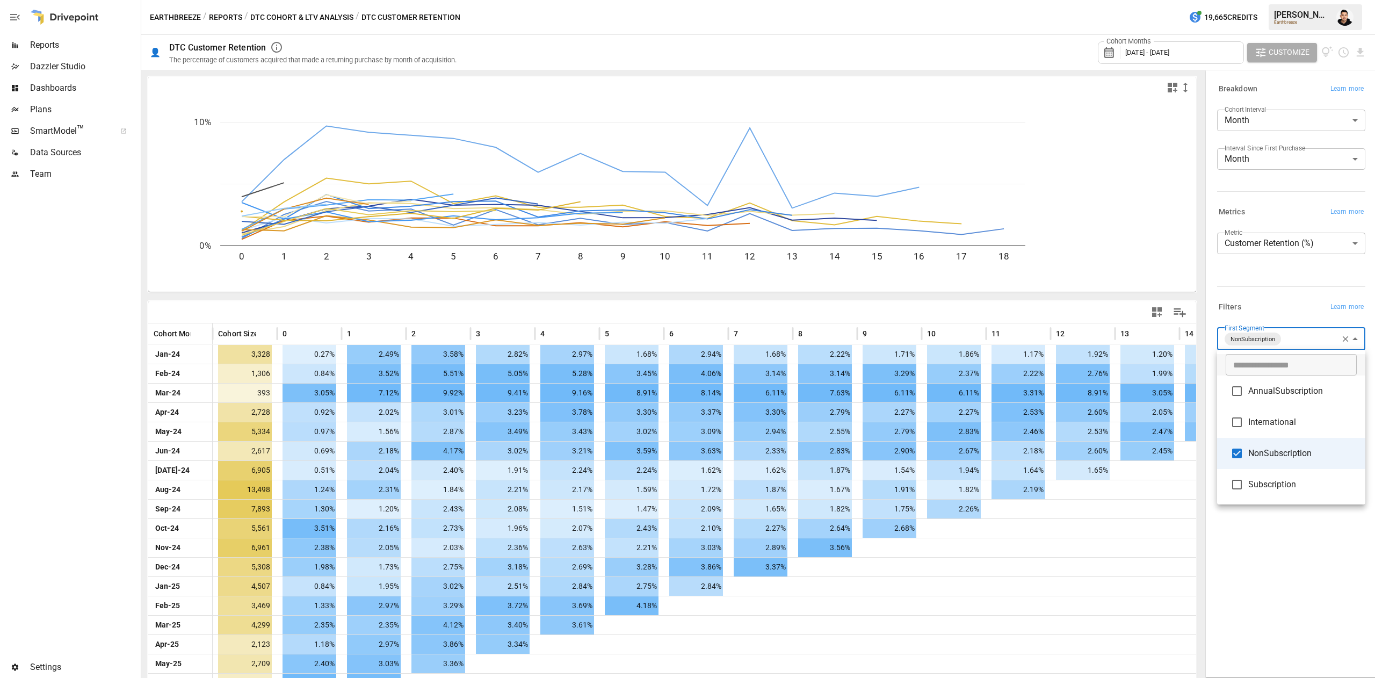
click at [1035, 32] on div at bounding box center [687, 339] width 1375 height 678
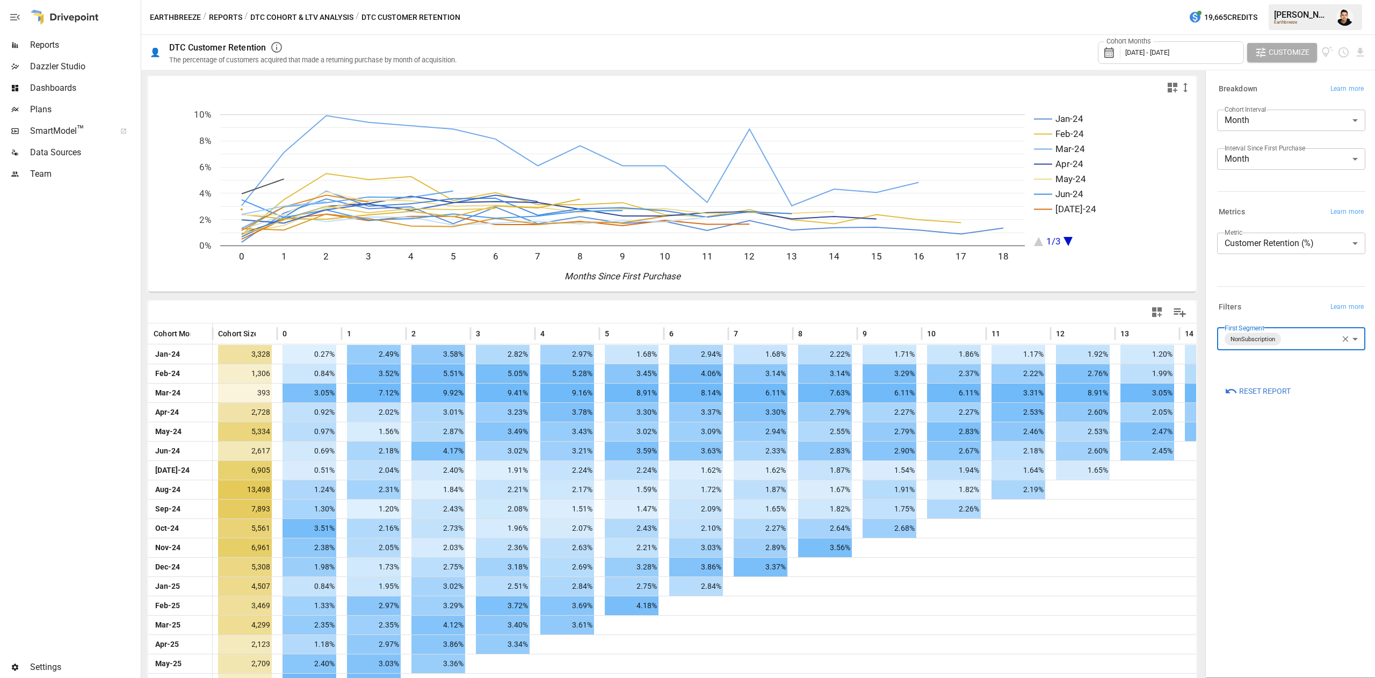
scroll to position [56, 0]
